Goal: Check status: Check status

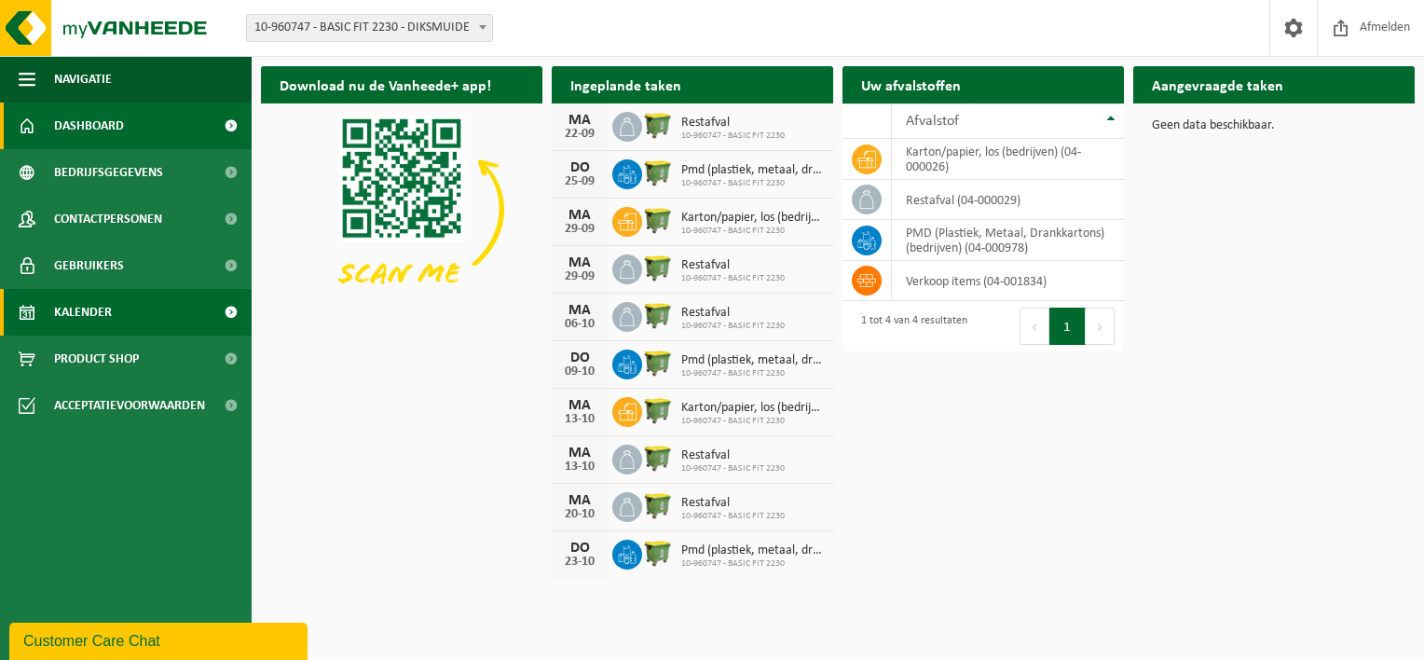
click at [89, 315] on span "Kalender" at bounding box center [83, 312] width 58 height 47
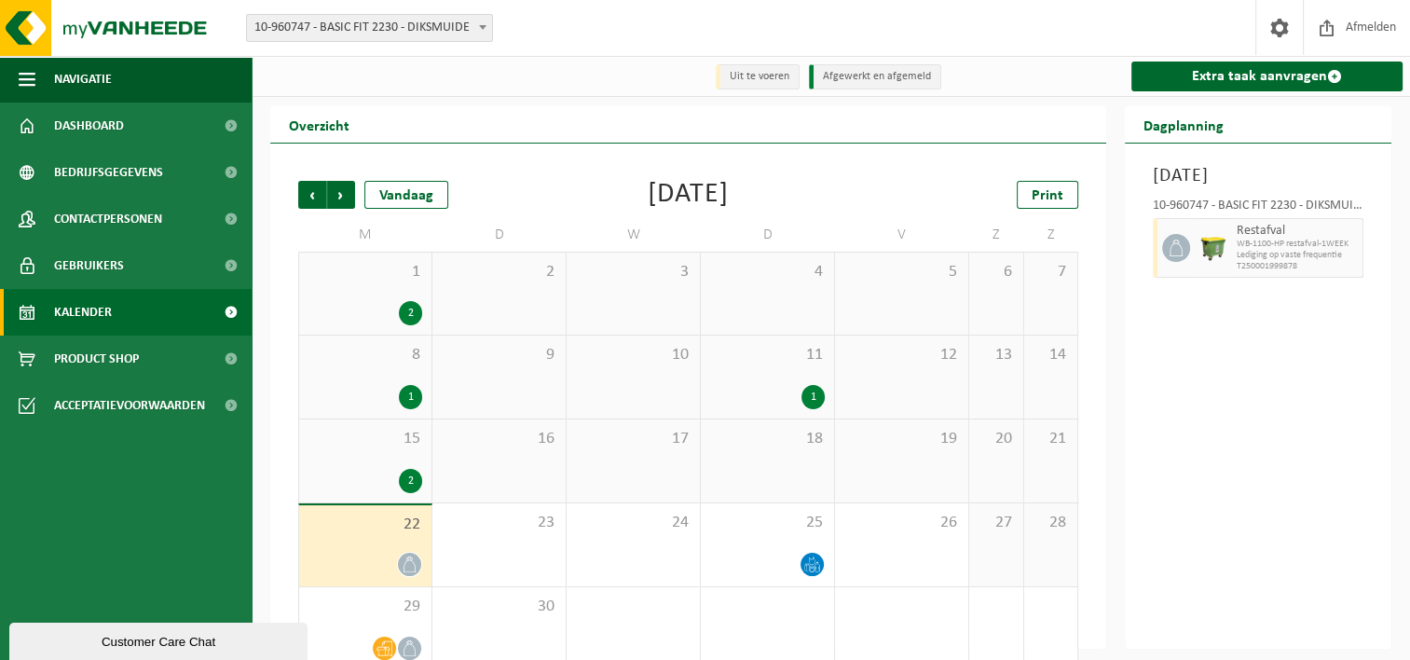
click at [1342, 479] on div "Maandag 22 september 2025 10-960747 - BASIC FIT 2230 - DIKSMUIDE Restafval WB-1…" at bounding box center [1258, 396] width 267 height 505
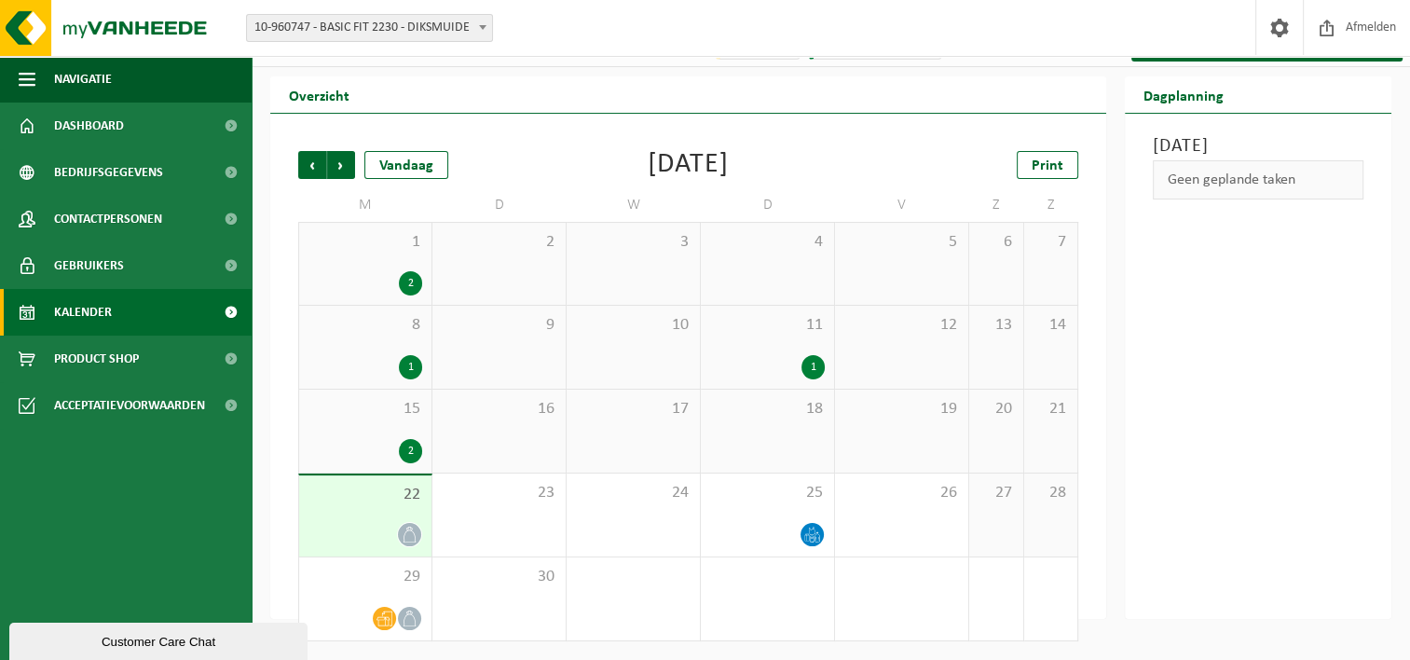
scroll to position [31, 0]
click at [1050, 444] on div "21" at bounding box center [1051, 431] width 54 height 83
